Goal: Use online tool/utility

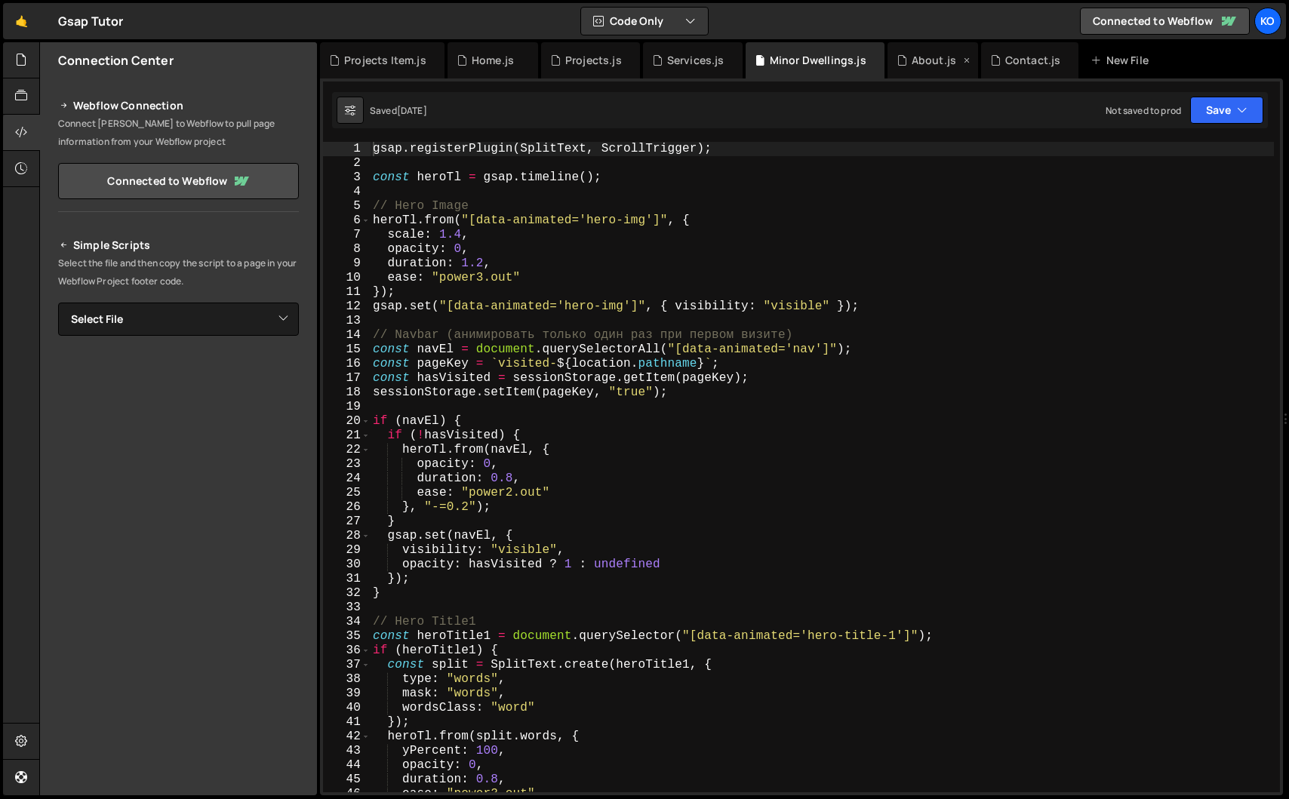
click at [922, 57] on div "About.js" at bounding box center [934, 60] width 45 height 15
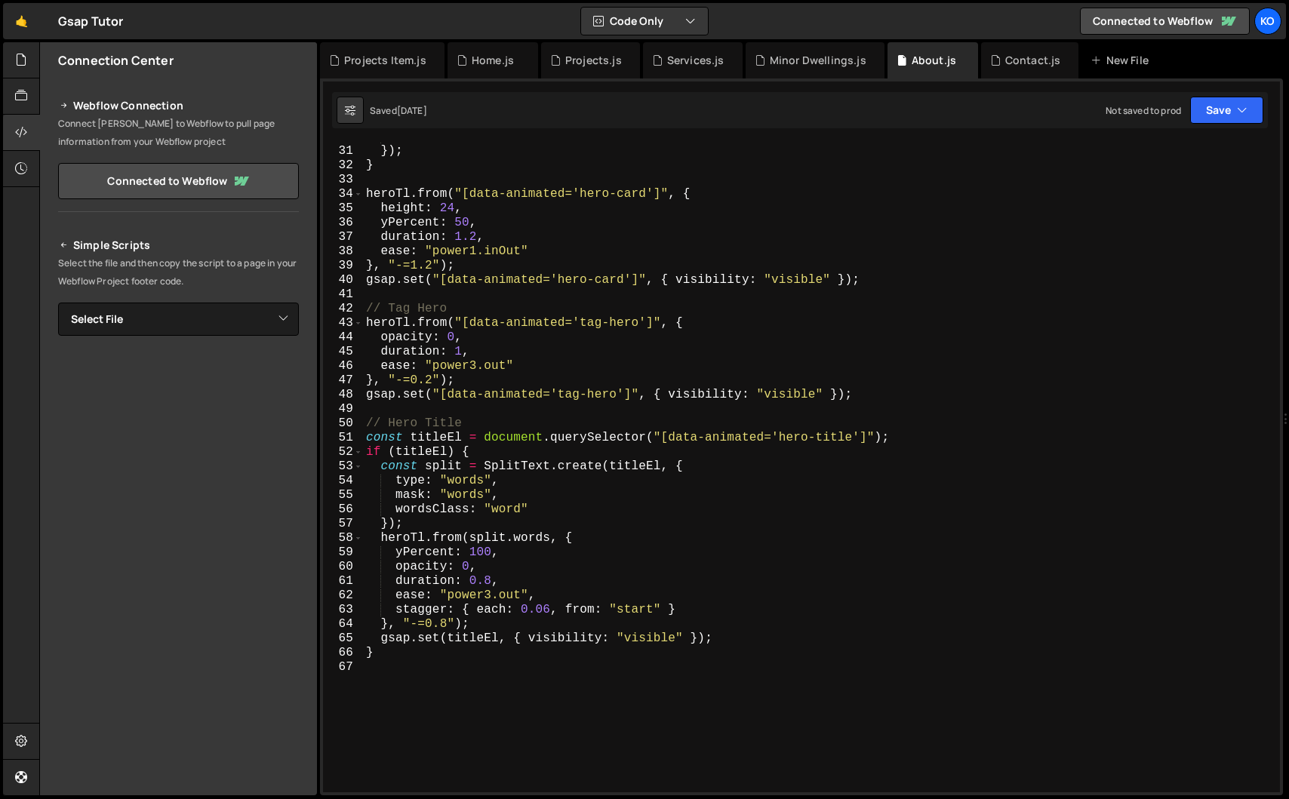
scroll to position [428, 0]
click at [429, 629] on div "opacity : hasVisited ? 1 : undefined }) ; } heroTl . from ( "[data-animated='he…" at bounding box center [818, 469] width 911 height 679
click at [444, 629] on div "opacity : hasVisited ? 1 : undefined }) ; } heroTl . from ( "[data-animated='he…" at bounding box center [818, 469] width 911 height 679
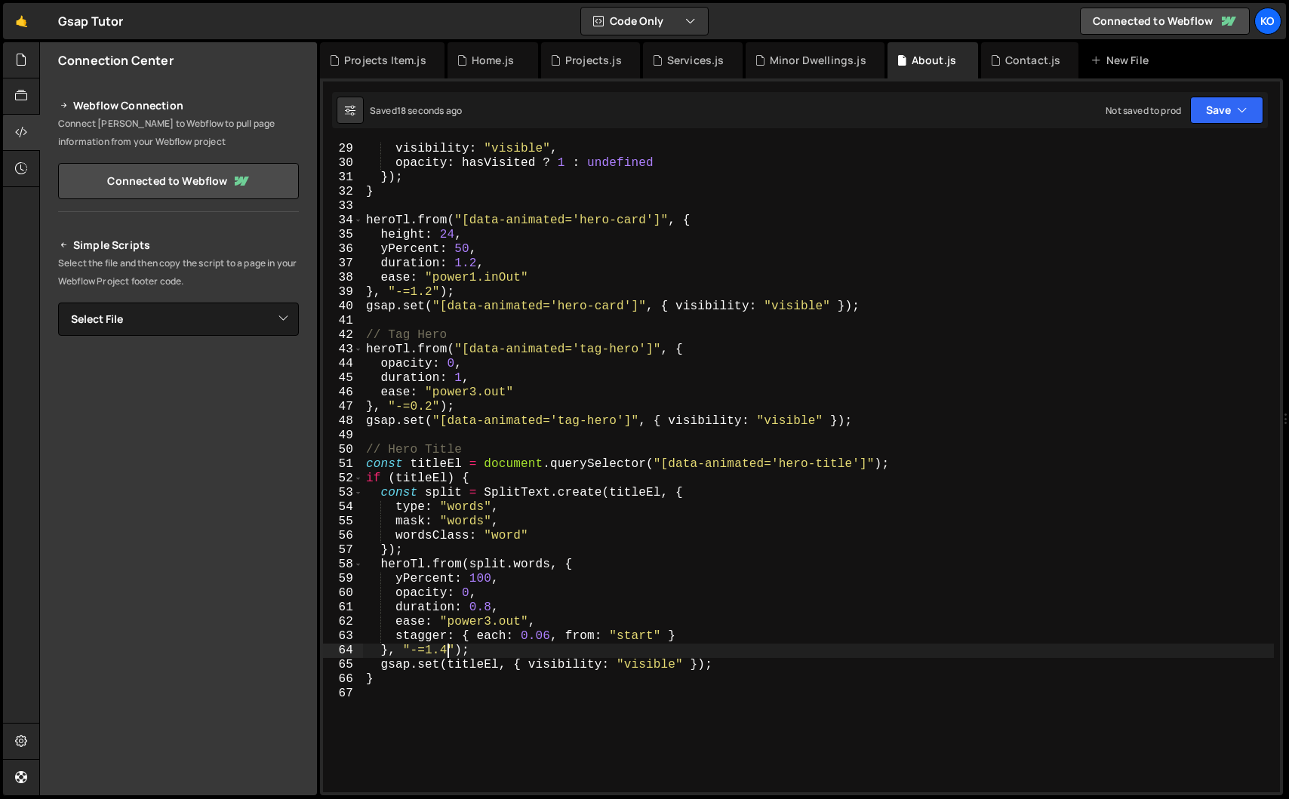
scroll to position [417, 0]
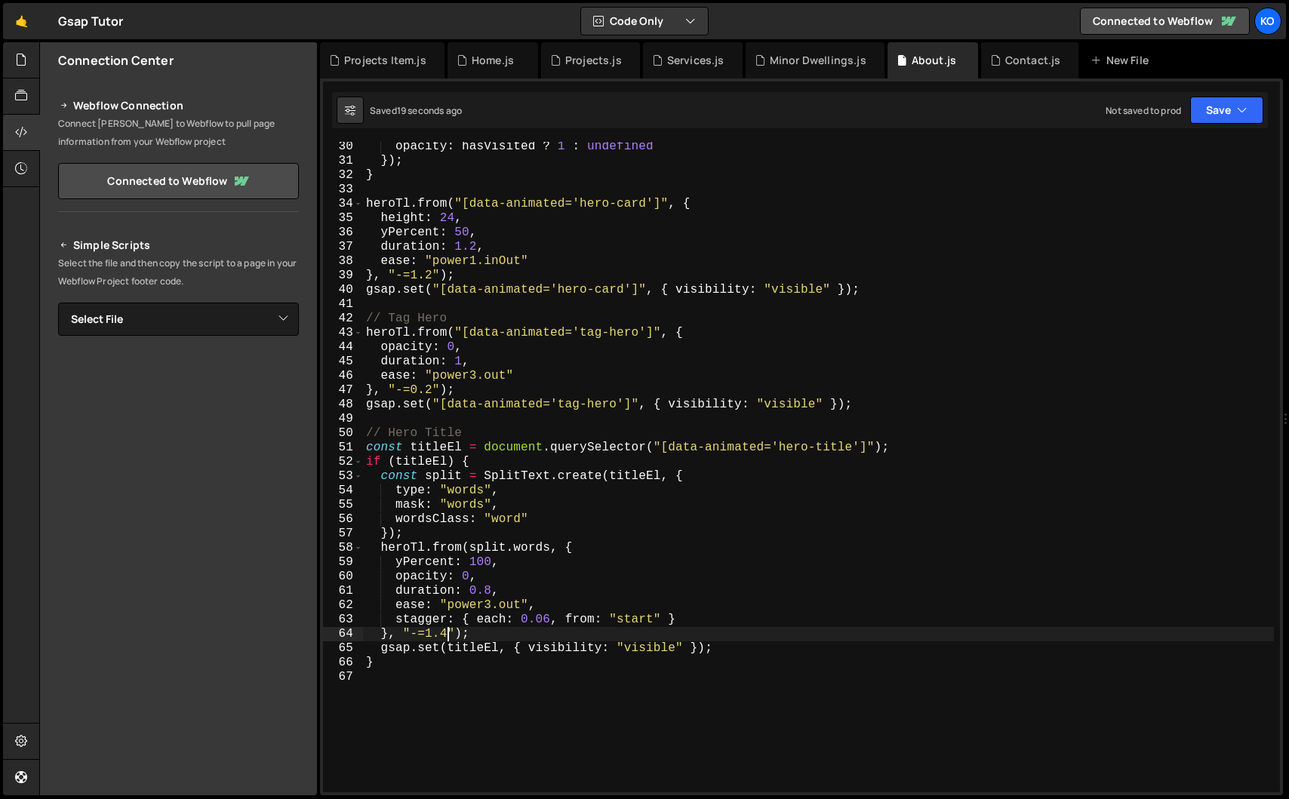
click at [401, 666] on div "opacity : hasVisited ? 1 : undefined }) ; } heroTl . from ( "[data-animated='he…" at bounding box center [818, 479] width 911 height 679
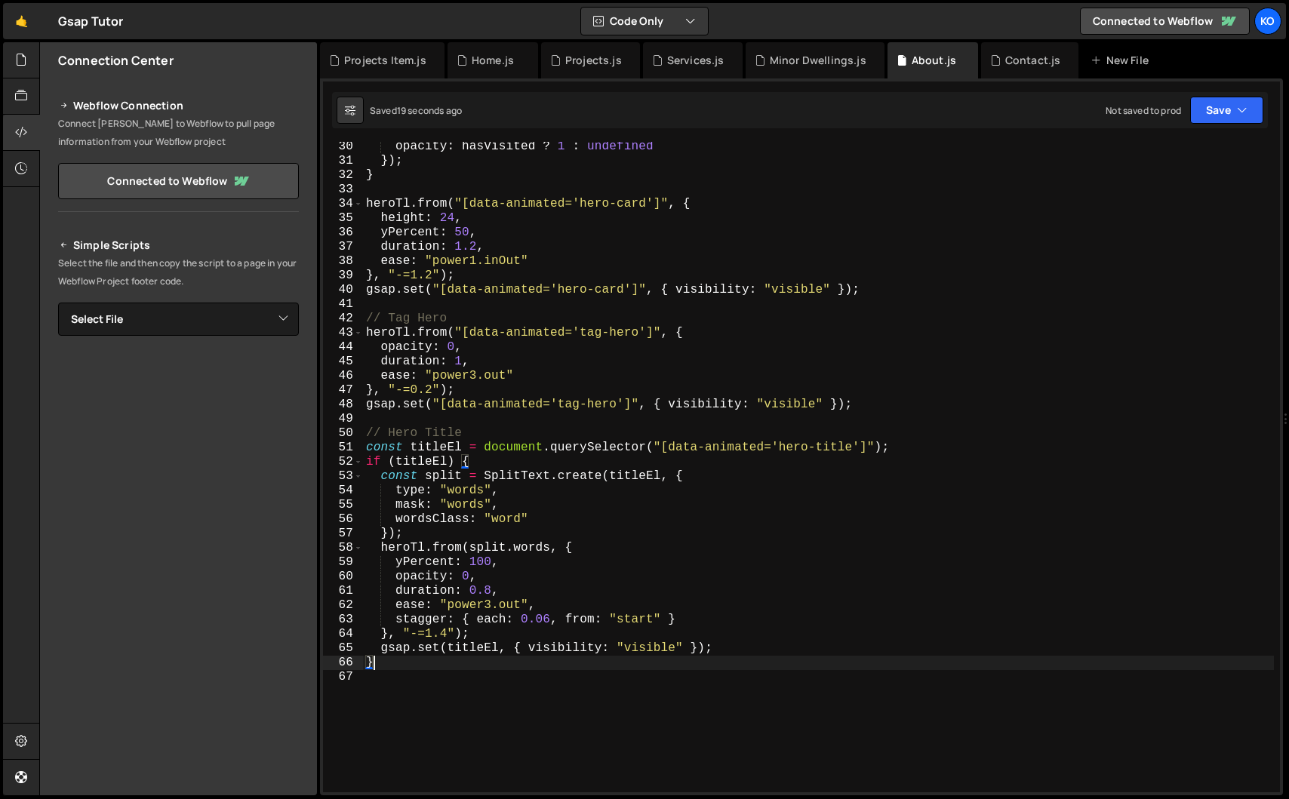
scroll to position [0, 0]
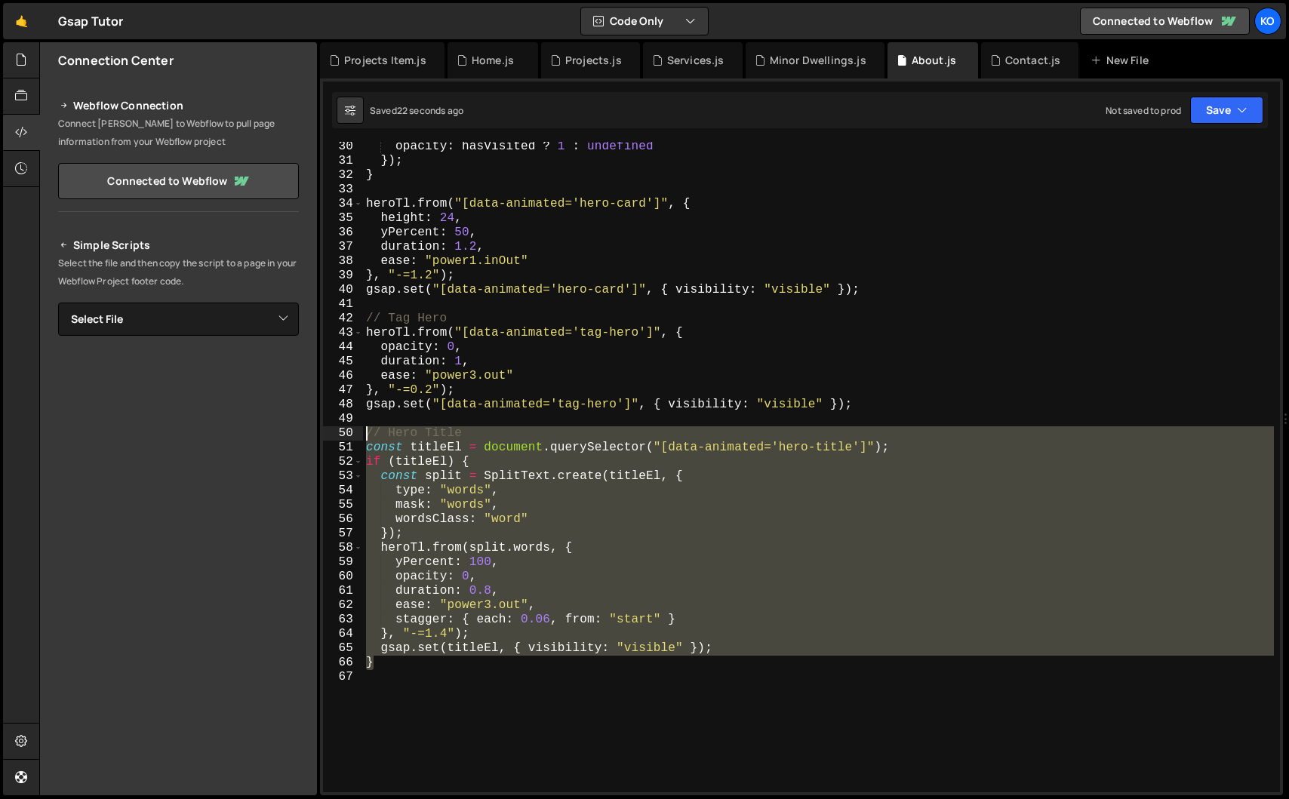
drag, startPoint x: 401, startPoint y: 666, endPoint x: 352, endPoint y: 439, distance: 233.2
click at [352, 439] on div "} 30 31 32 33 34 35 36 37 38 39 40 41 42 43 44 45 46 47 48 49 50 51 52 53 54 55…" at bounding box center [801, 467] width 957 height 651
click at [543, 509] on div "opacity : hasVisited ? 1 : undefined }) ; } heroTl . from ( "[data-animated='he…" at bounding box center [818, 467] width 911 height 651
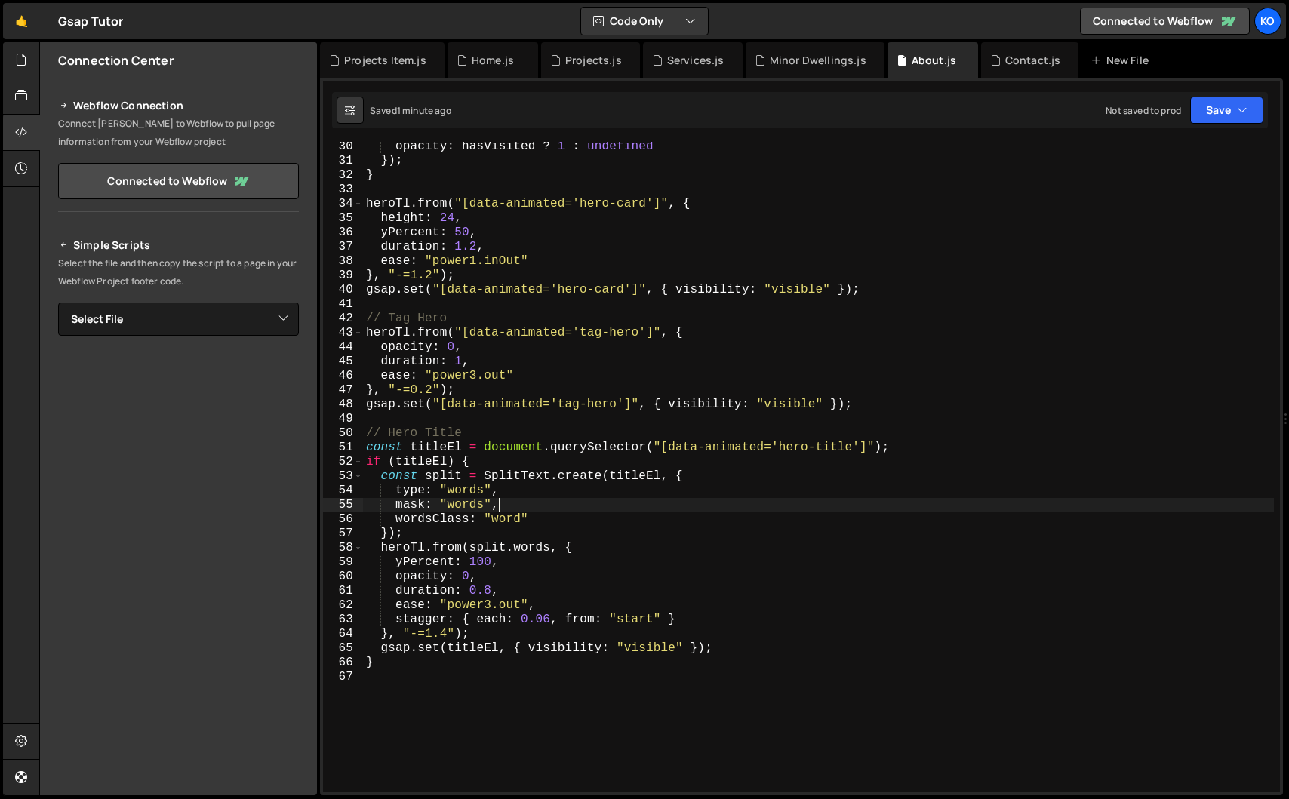
click at [463, 496] on div "opacity : hasVisited ? 1 : undefined }) ; } heroTl . from ( "[data-animated='he…" at bounding box center [818, 479] width 911 height 679
paste textarea "line"
click at [422, 523] on div "opacity : hasVisited ? 1 : undefined }) ; } heroTl . from ( "[data-animated='he…" at bounding box center [818, 479] width 911 height 679
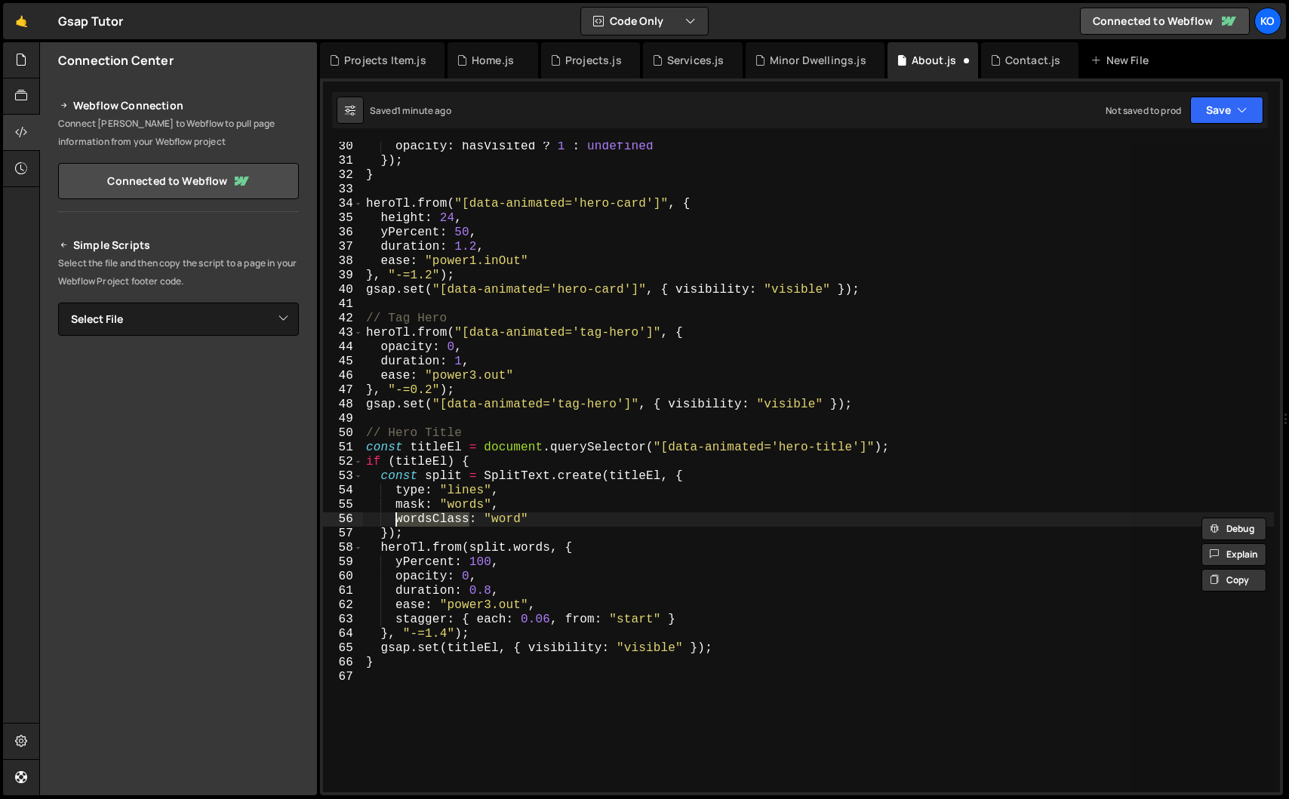
click at [429, 523] on div "opacity : hasVisited ? 1 : undefined }) ; } heroTl . from ( "[data-animated='he…" at bounding box center [818, 467] width 911 height 651
drag, startPoint x: 430, startPoint y: 523, endPoint x: 393, endPoint y: 518, distance: 37.4
click at [393, 518] on div "opacity : hasVisited ? 1 : undefined }) ; } heroTl . from ( "[data-animated='he…" at bounding box center [818, 479] width 911 height 679
paste textarea "line"
click at [472, 504] on div "opacity : hasVisited ? 1 : undefined }) ; } heroTl . from ( "[data-animated='he…" at bounding box center [818, 479] width 911 height 679
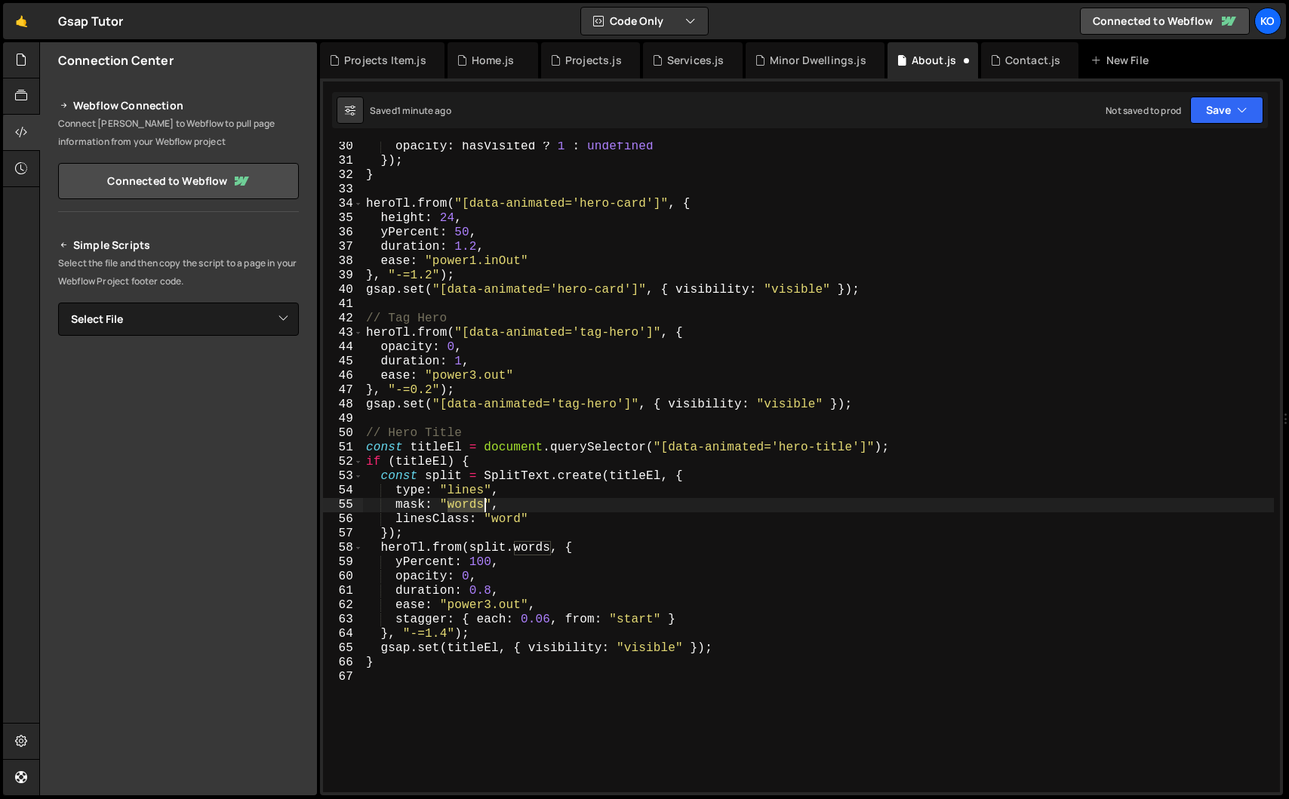
click at [472, 504] on div "opacity : hasVisited ? 1 : undefined }) ; } heroTl . from ( "[data-animated='he…" at bounding box center [818, 479] width 911 height 679
paste textarea "line"
click at [505, 522] on div "opacity : hasVisited ? 1 : undefined }) ; } heroTl . from ( "[data-animated='he…" at bounding box center [818, 479] width 911 height 679
paste textarea "lines"
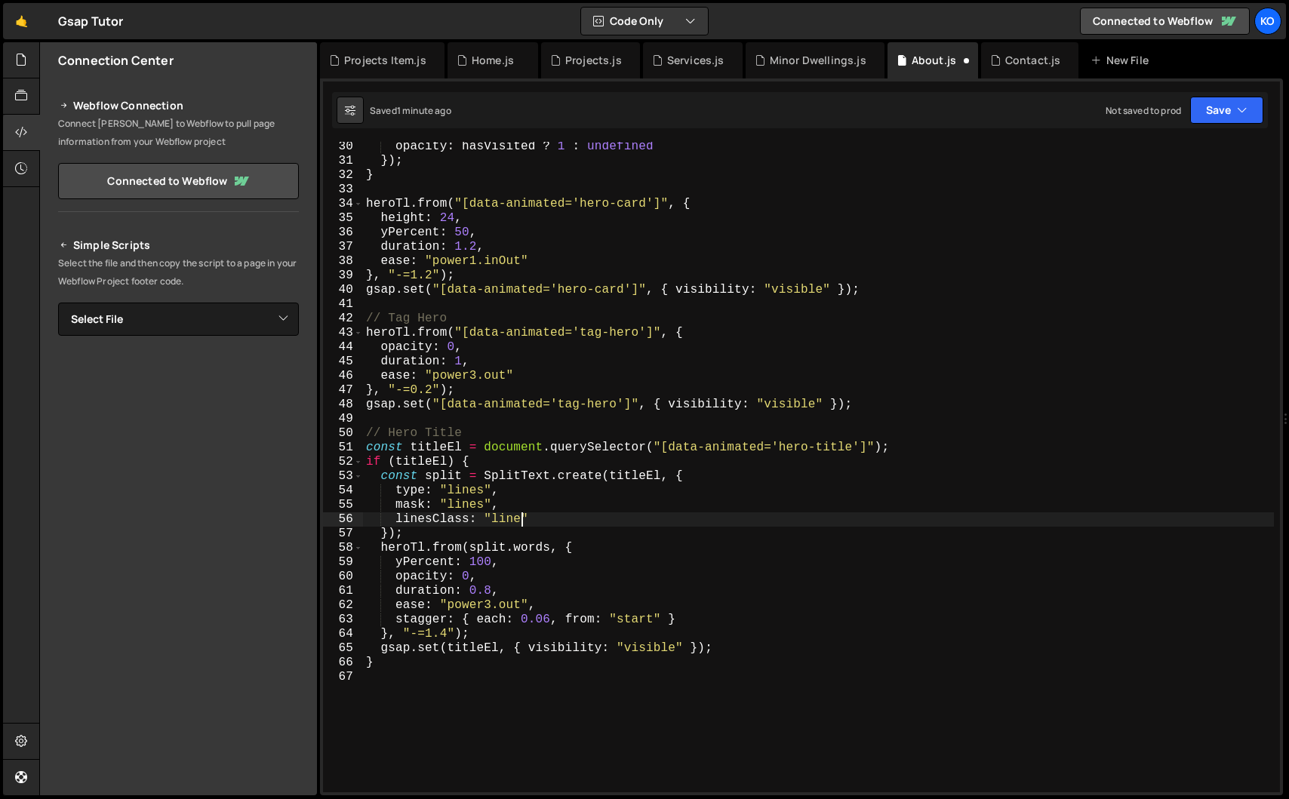
click at [532, 552] on div "opacity : hasVisited ? 1 : undefined }) ; } heroTl . from ( "[data-animated='he…" at bounding box center [818, 479] width 911 height 679
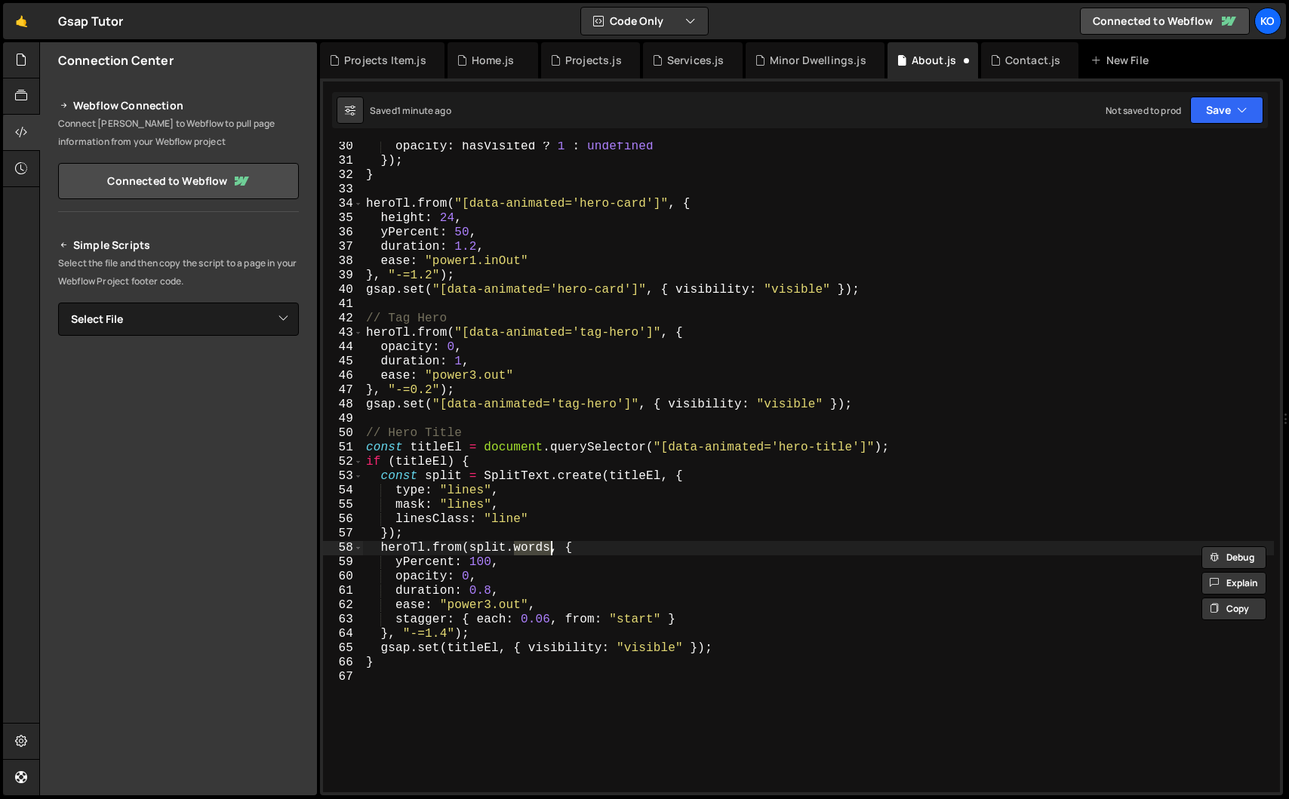
paste textarea "line"
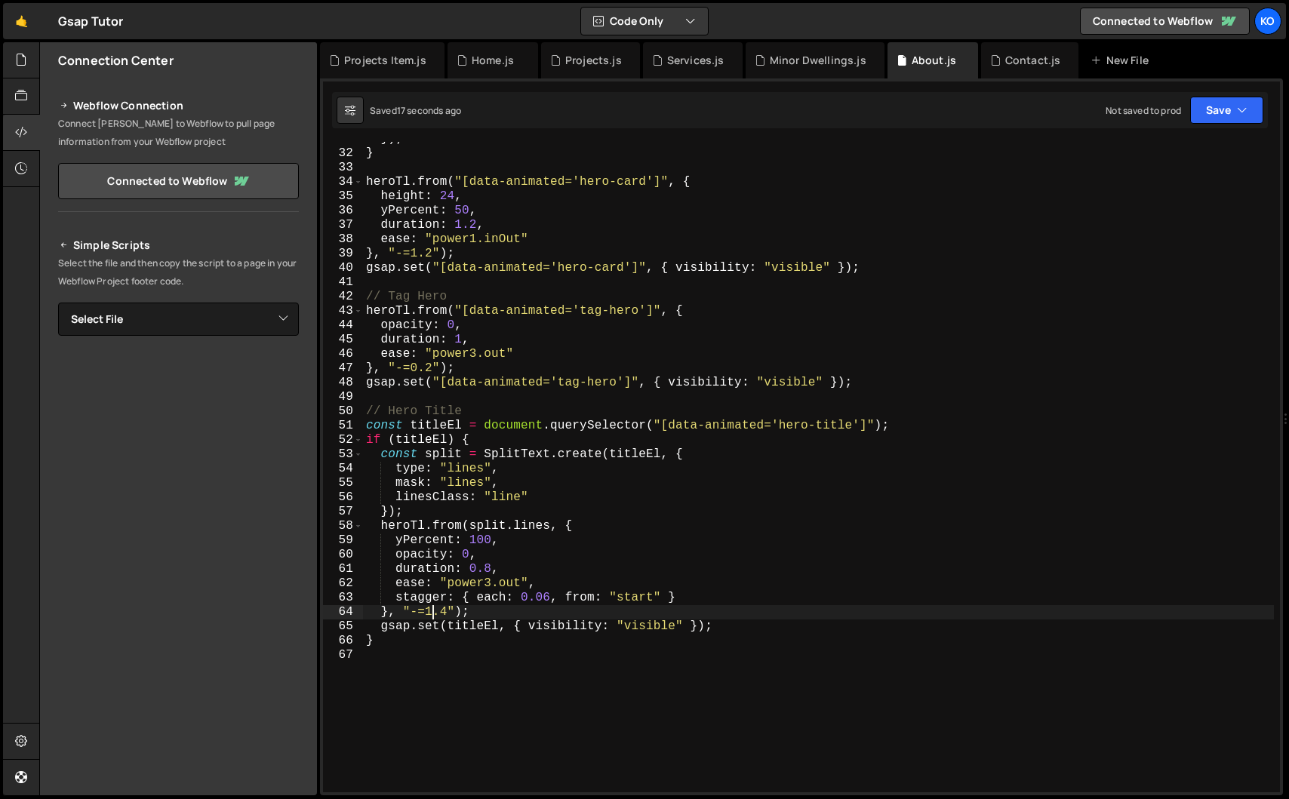
click at [429, 617] on div "}) ; } heroTl . from ( "[data-animated='hero-card']" , { height : 24 , yPercent…" at bounding box center [818, 471] width 911 height 679
click at [459, 483] on div "}) ; } heroTl . from ( "[data-animated='hero-card']" , { height : 24 , yPercent…" at bounding box center [818, 471] width 911 height 679
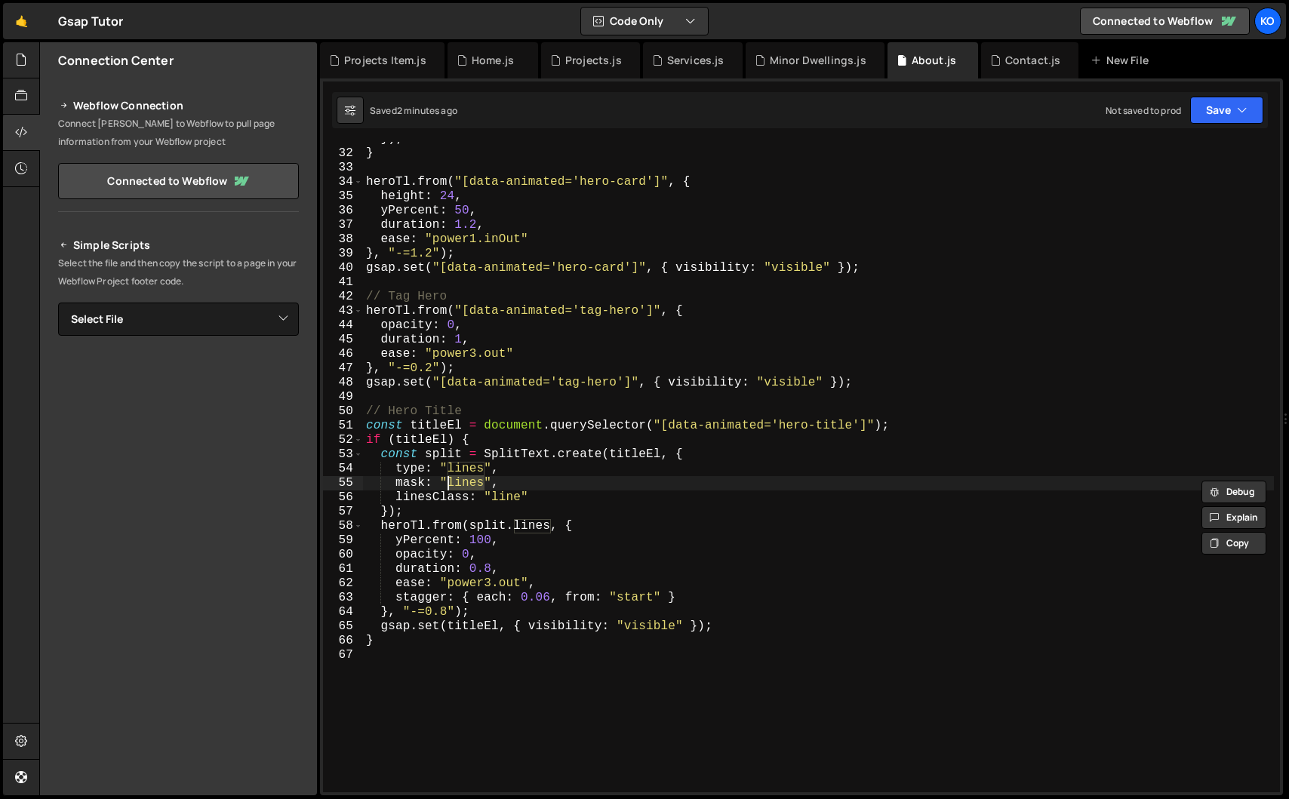
paste textarea "word"
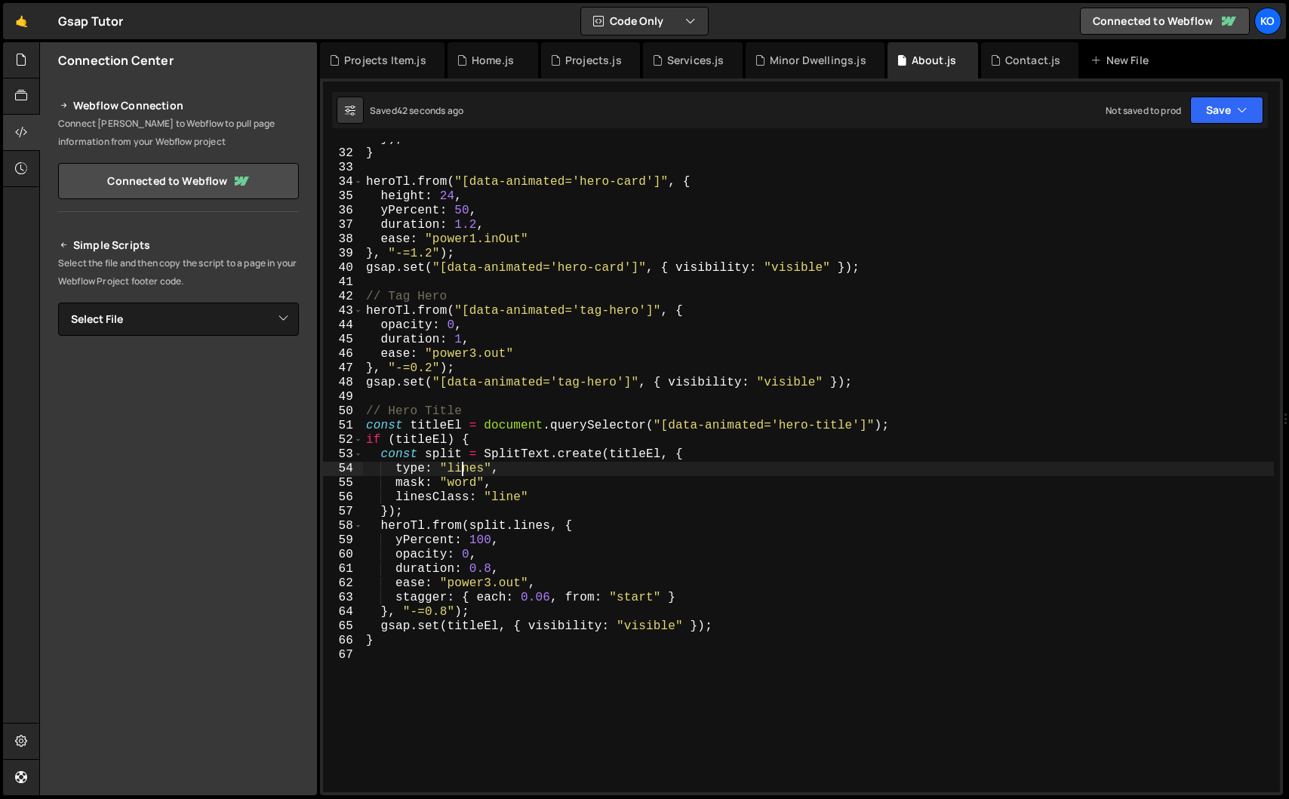
click at [463, 472] on div "}) ; } heroTl . from ( "[data-animated='hero-card']" , { height : 24 , yPercent…" at bounding box center [818, 471] width 911 height 679
click at [463, 484] on div "}) ; } heroTl . from ( "[data-animated='hero-card']" , { height : 24 , yPercent…" at bounding box center [818, 471] width 911 height 679
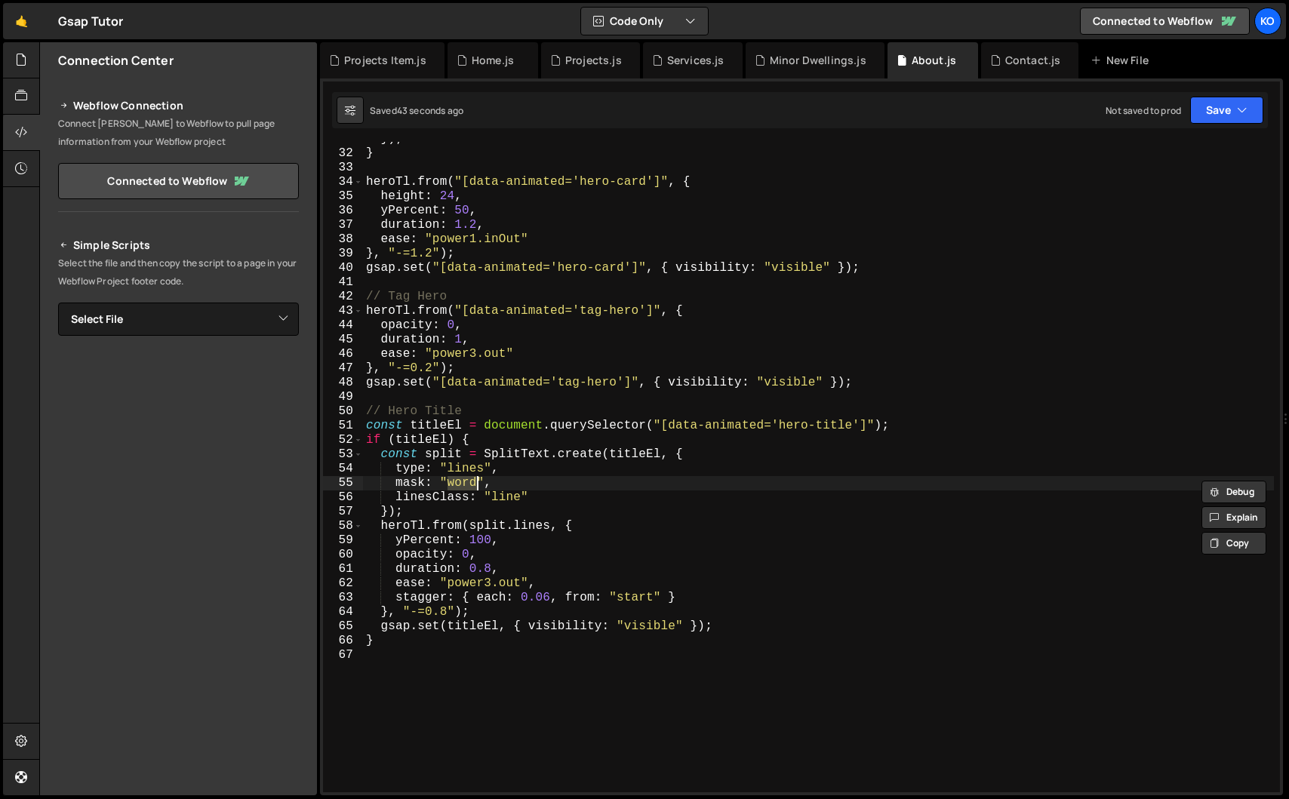
paste textarea "lines"
click at [734, 555] on div "}) ; } heroTl . from ( "[data-animated='hero-card']" , { height : 24 , yPercent…" at bounding box center [818, 471] width 911 height 679
type textarea "opacity: 0,"
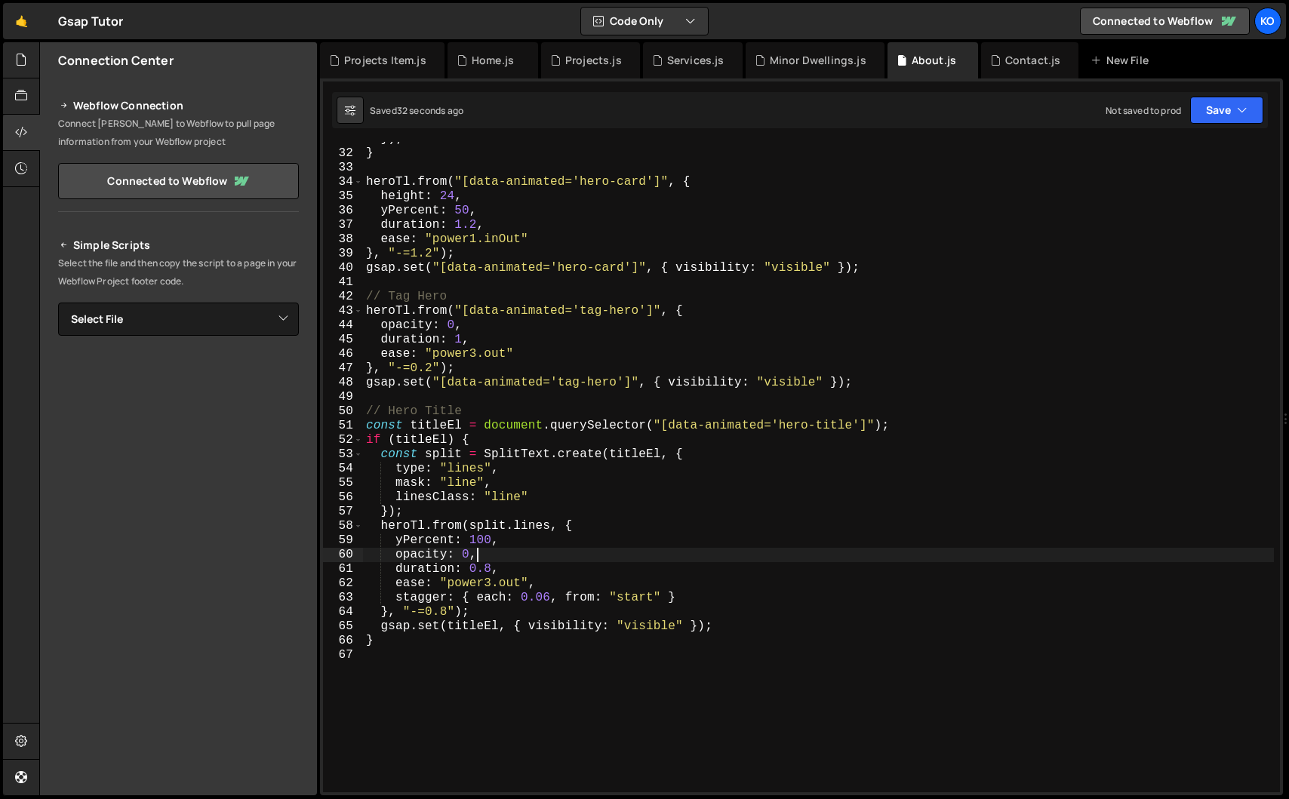
click at [494, 680] on div "}) ; } heroTl . from ( "[data-animated='hero-card']" , { height : 24 , yPercent…" at bounding box center [818, 471] width 911 height 679
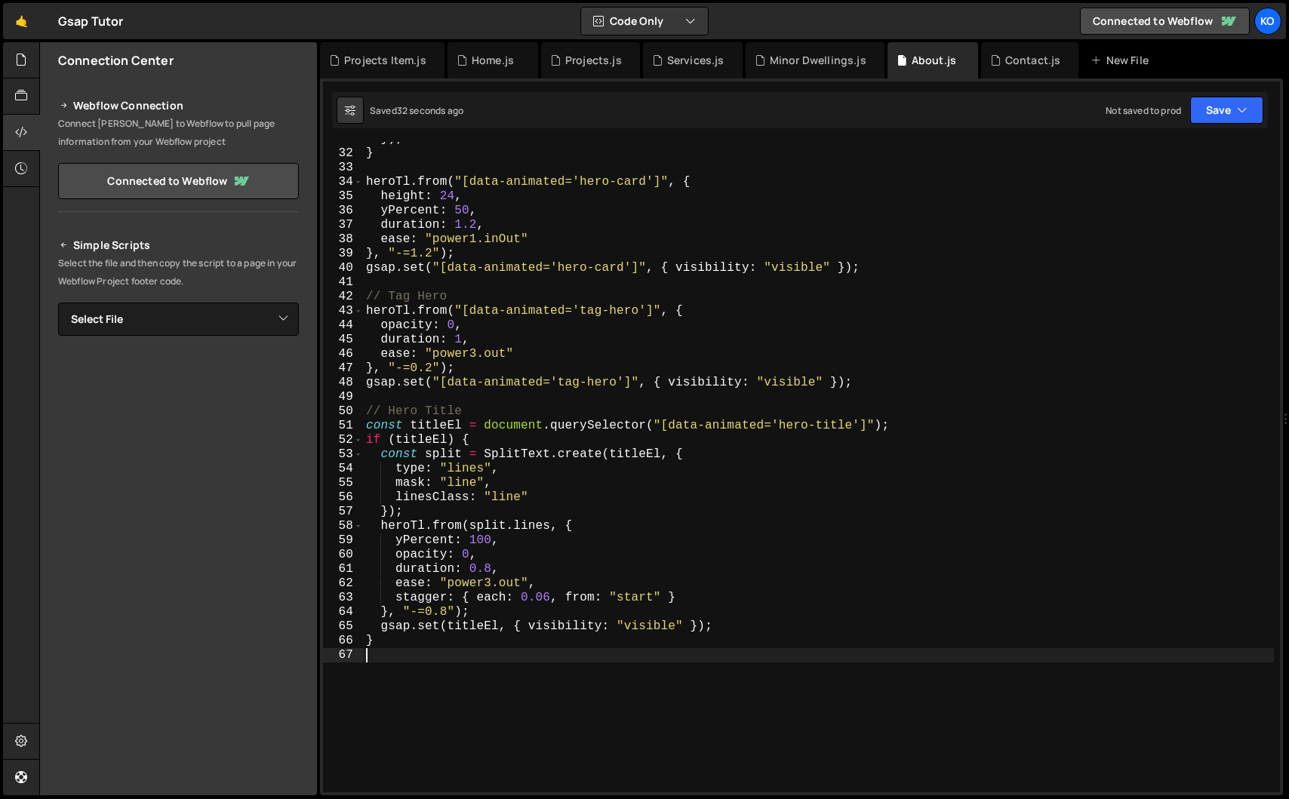
scroll to position [0, 0]
click at [470, 485] on div "}) ; } heroTl . from ( "[data-animated='hero-card']" , { height : 24 , yPercent…" at bounding box center [818, 471] width 911 height 679
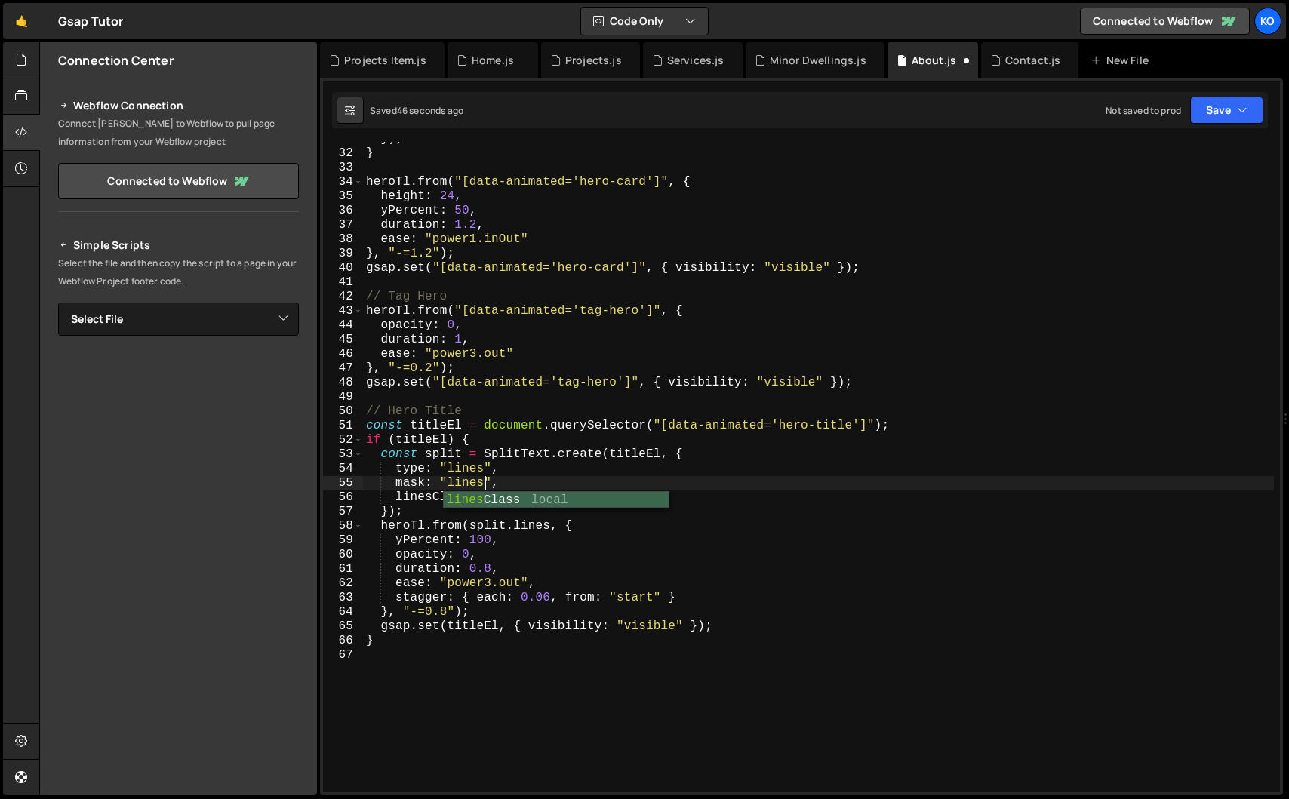
scroll to position [0, 7]
type textarea "mask: "lines","
